Goal: Communication & Community: Answer question/provide support

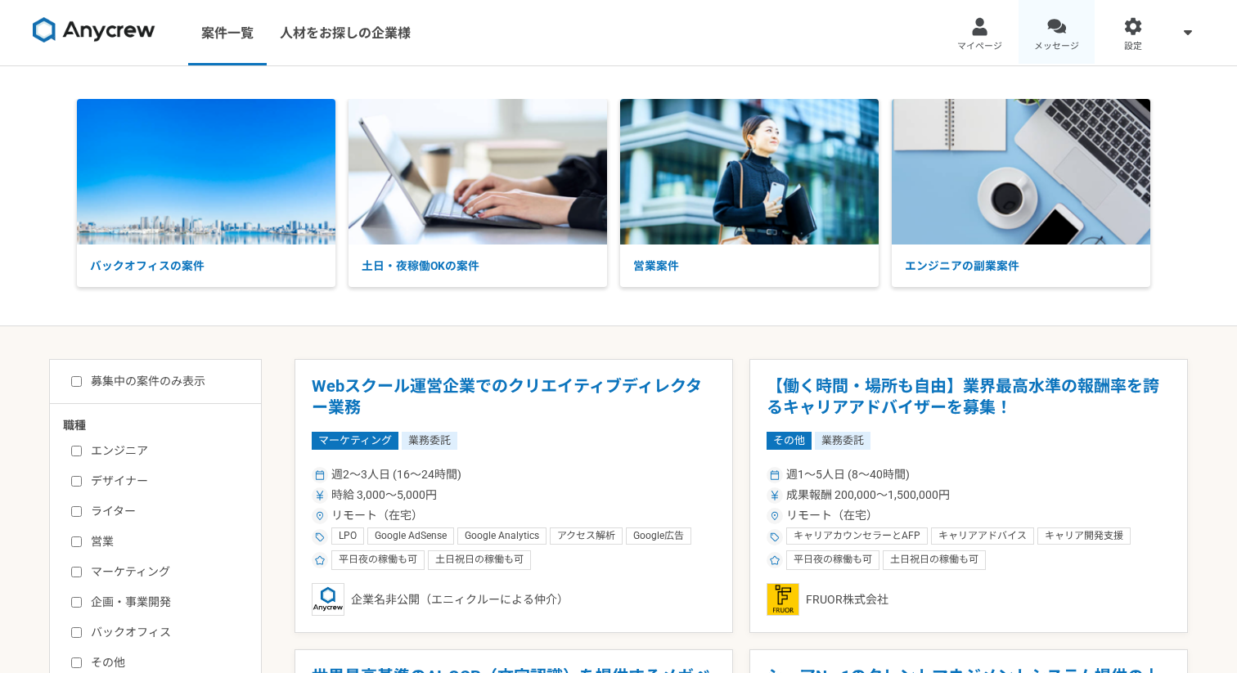
click at [1049, 37] on link "メッセージ" at bounding box center [1057, 32] width 77 height 65
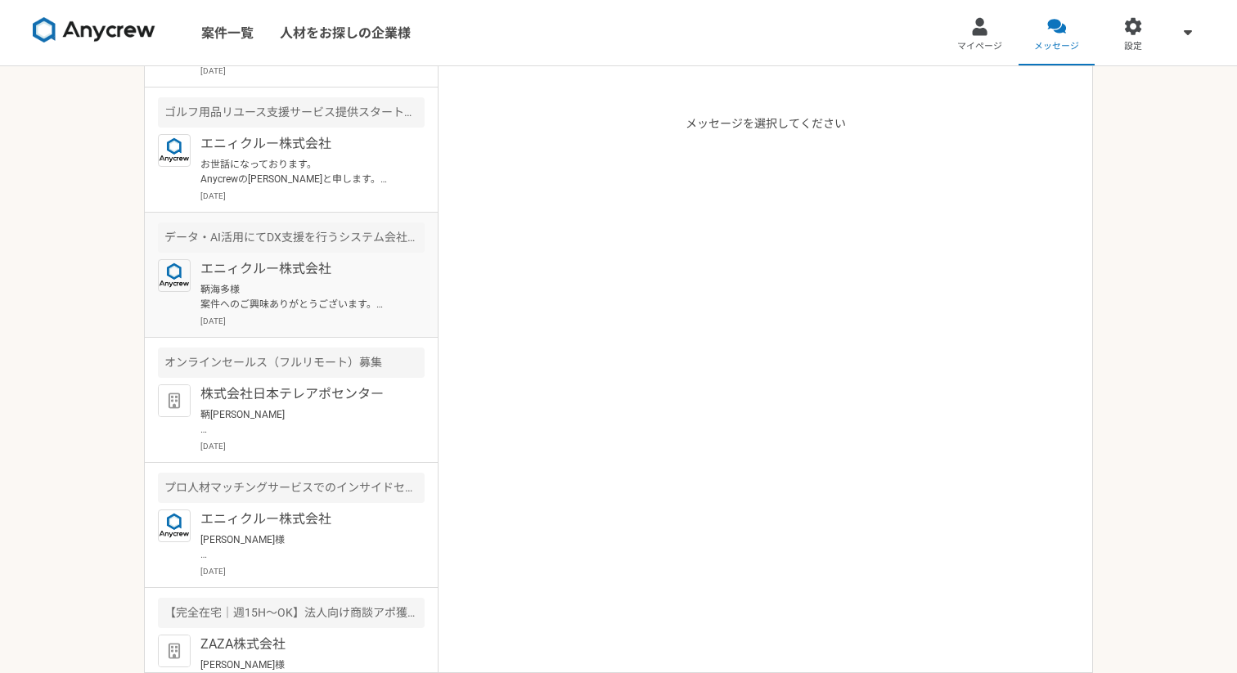
scroll to position [145, 0]
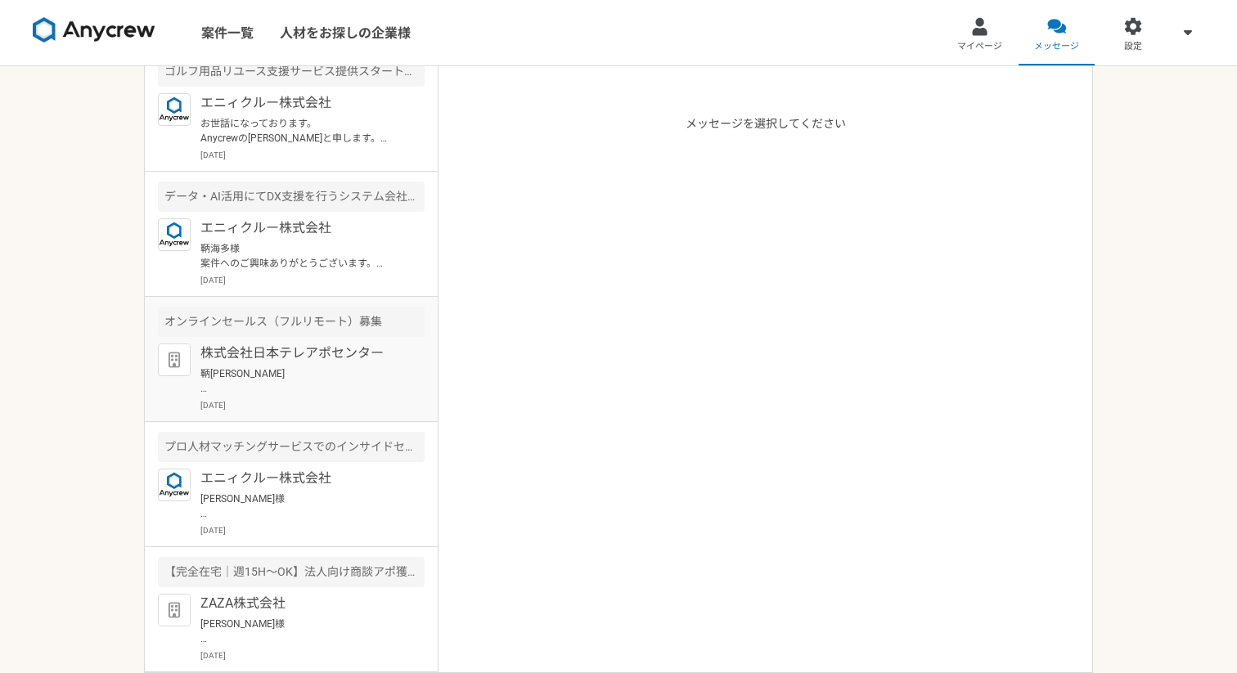
click at [338, 376] on p "鞆[PERSON_NAME] お世話になっております。 ご対応いただきありがとうございます。 面談は、予約時にご登録いただいたメールアドレスに送られているGo…" at bounding box center [301, 381] width 202 height 29
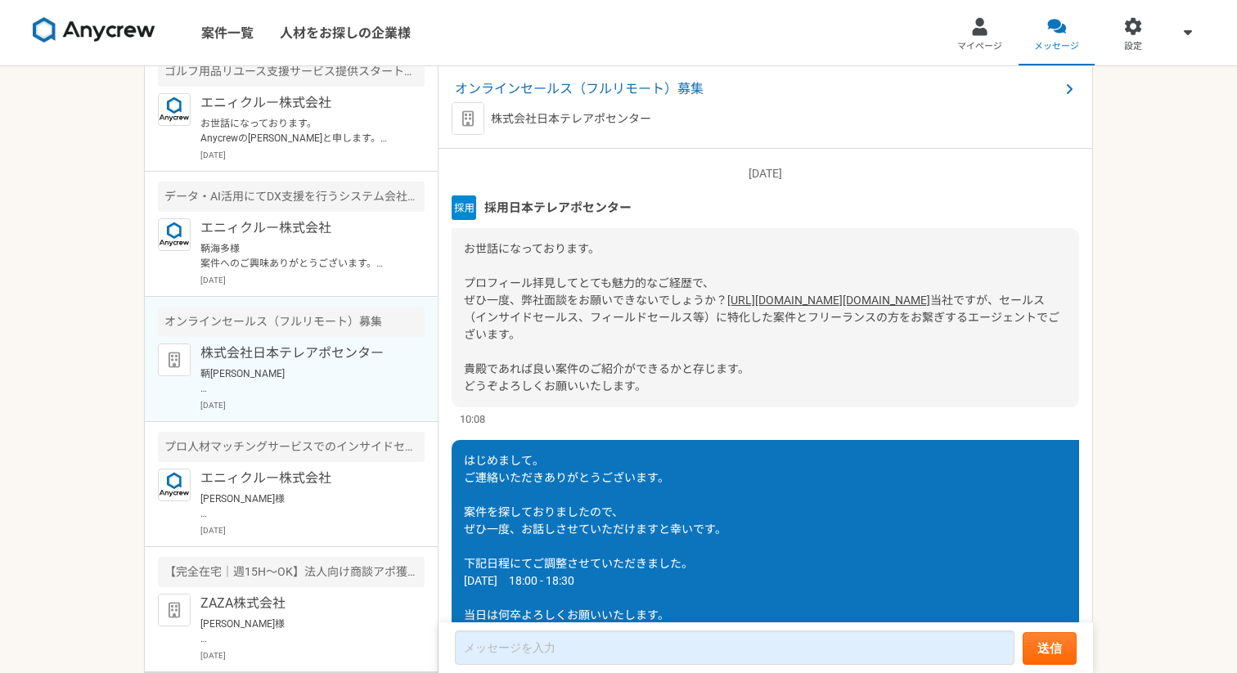
scroll to position [364, 0]
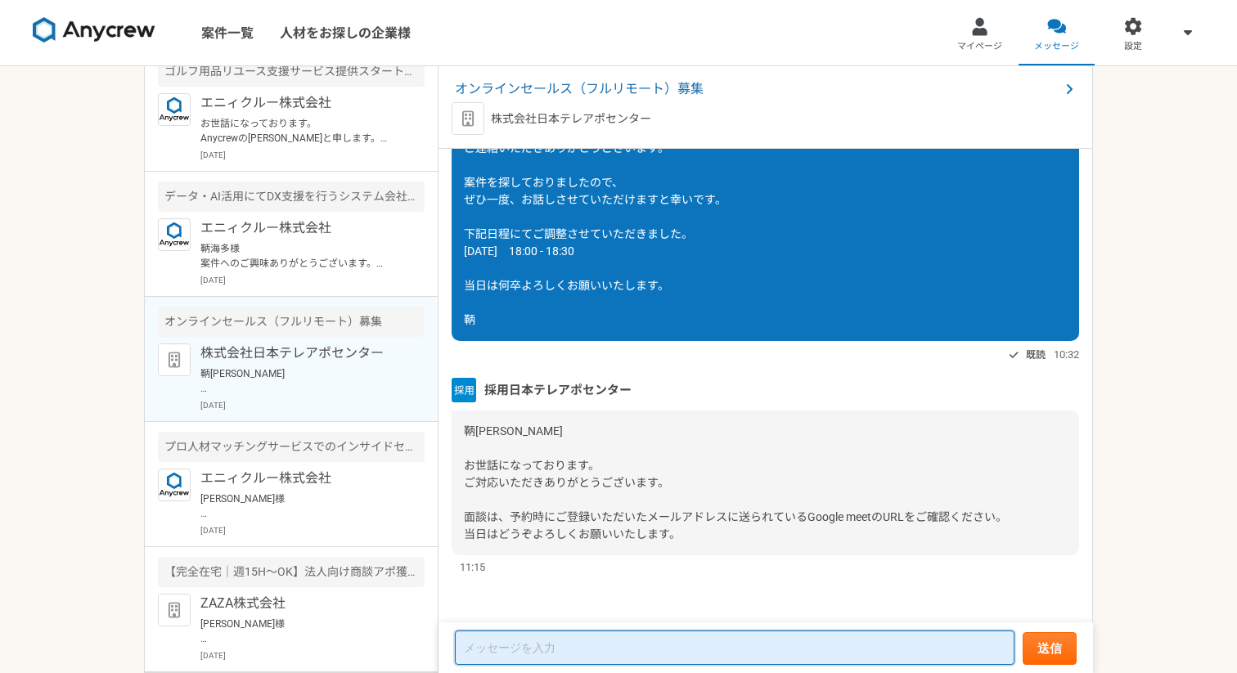
click at [733, 649] on textarea at bounding box center [735, 648] width 560 height 34
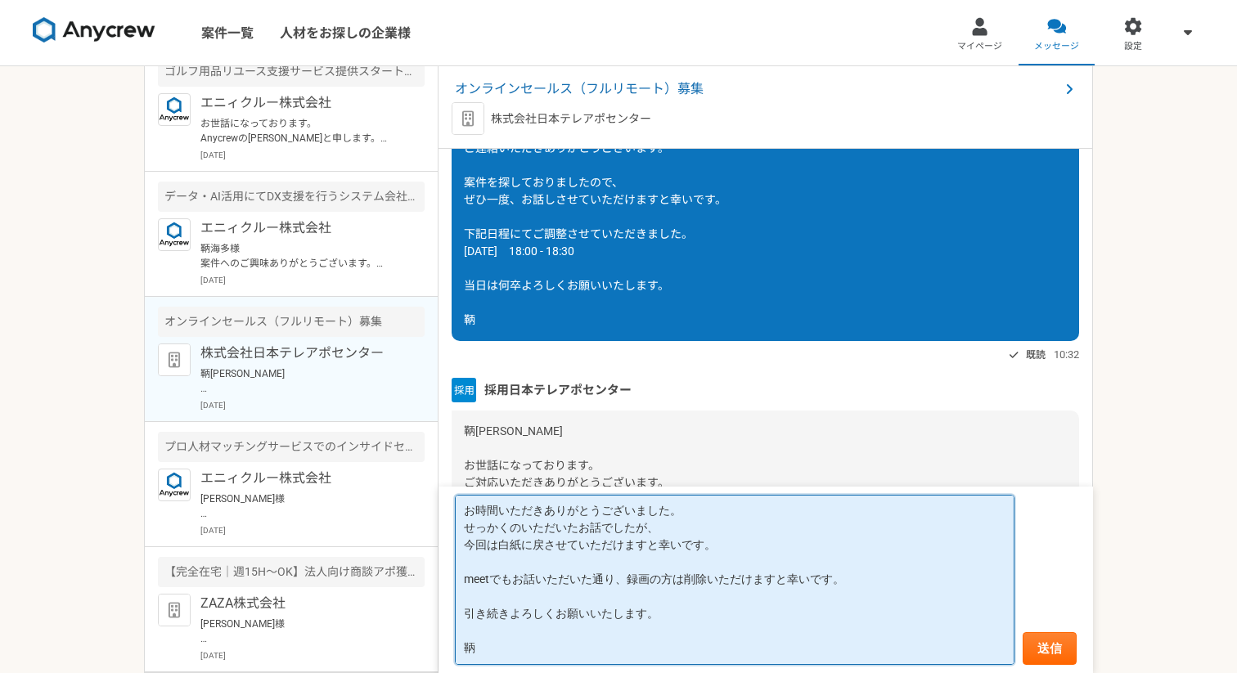
scroll to position [0, 0]
paste textarea "せっかくでですが、"
type textarea "先ほどはお時間をいただきありがとうございました。 せっかくでしたが、今回は要望に合う案件がないとのことでしたので、 白紙に戻させていただけますと幸いです。 m…"
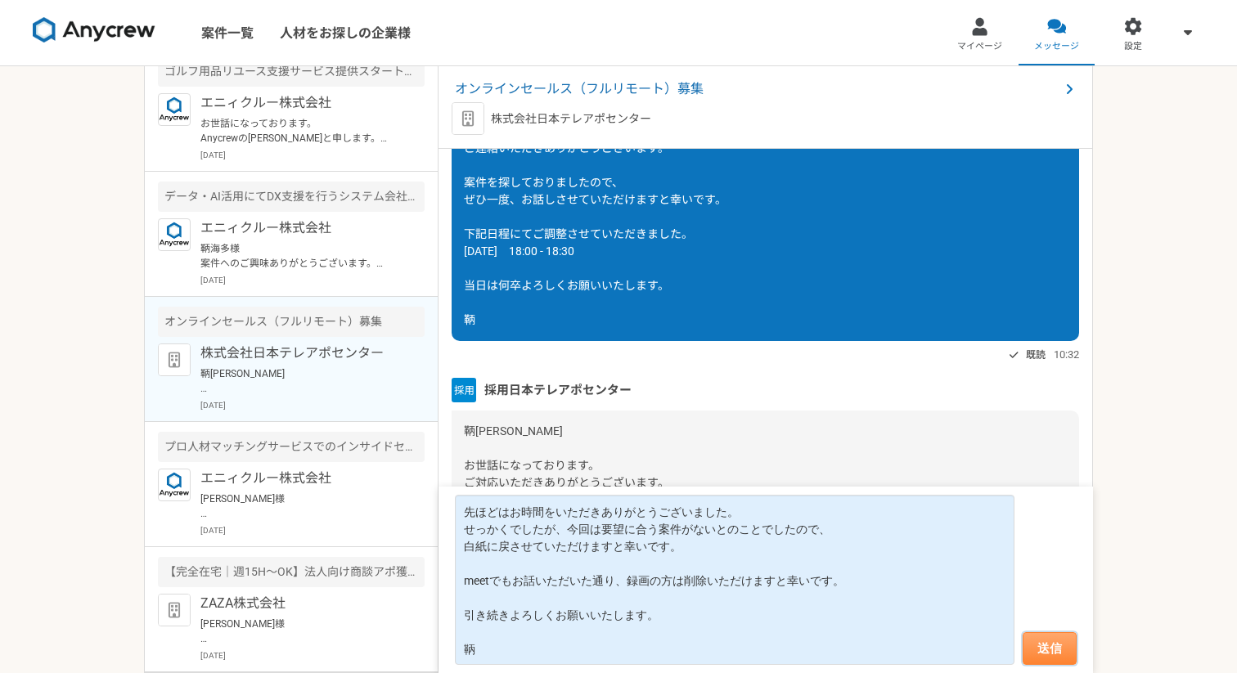
click at [1055, 644] on button "送信" at bounding box center [1050, 649] width 54 height 33
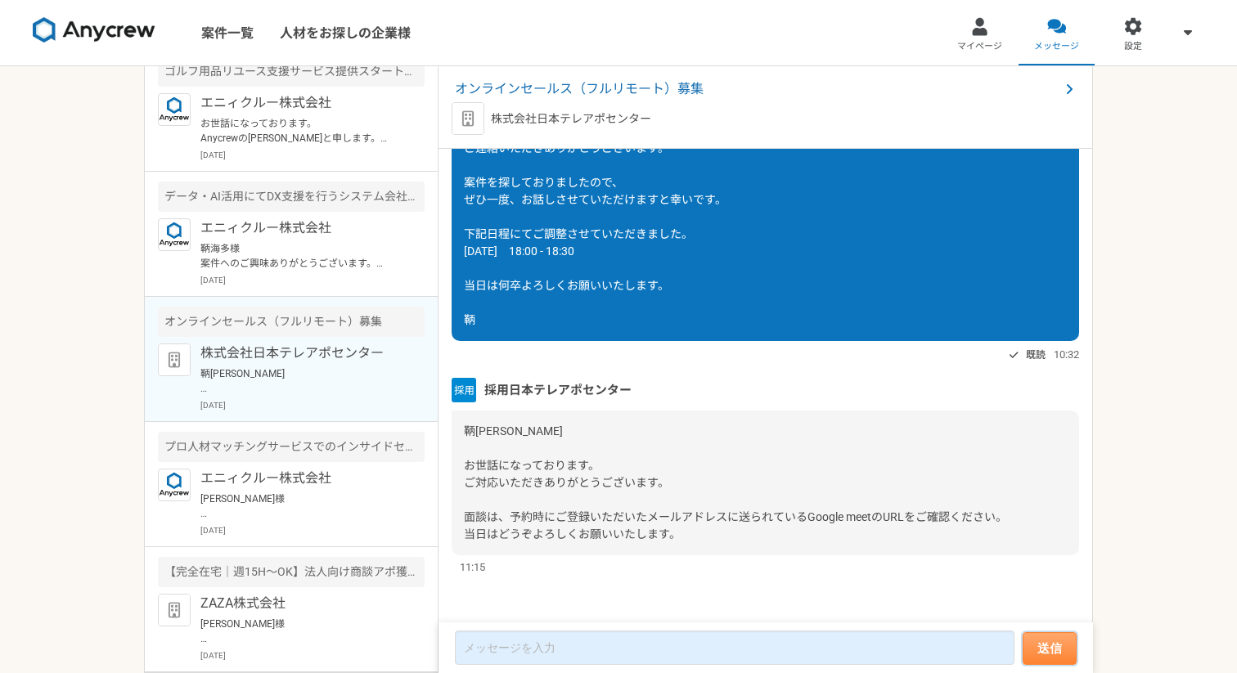
scroll to position [623, 0]
